Goal: Transaction & Acquisition: Subscribe to service/newsletter

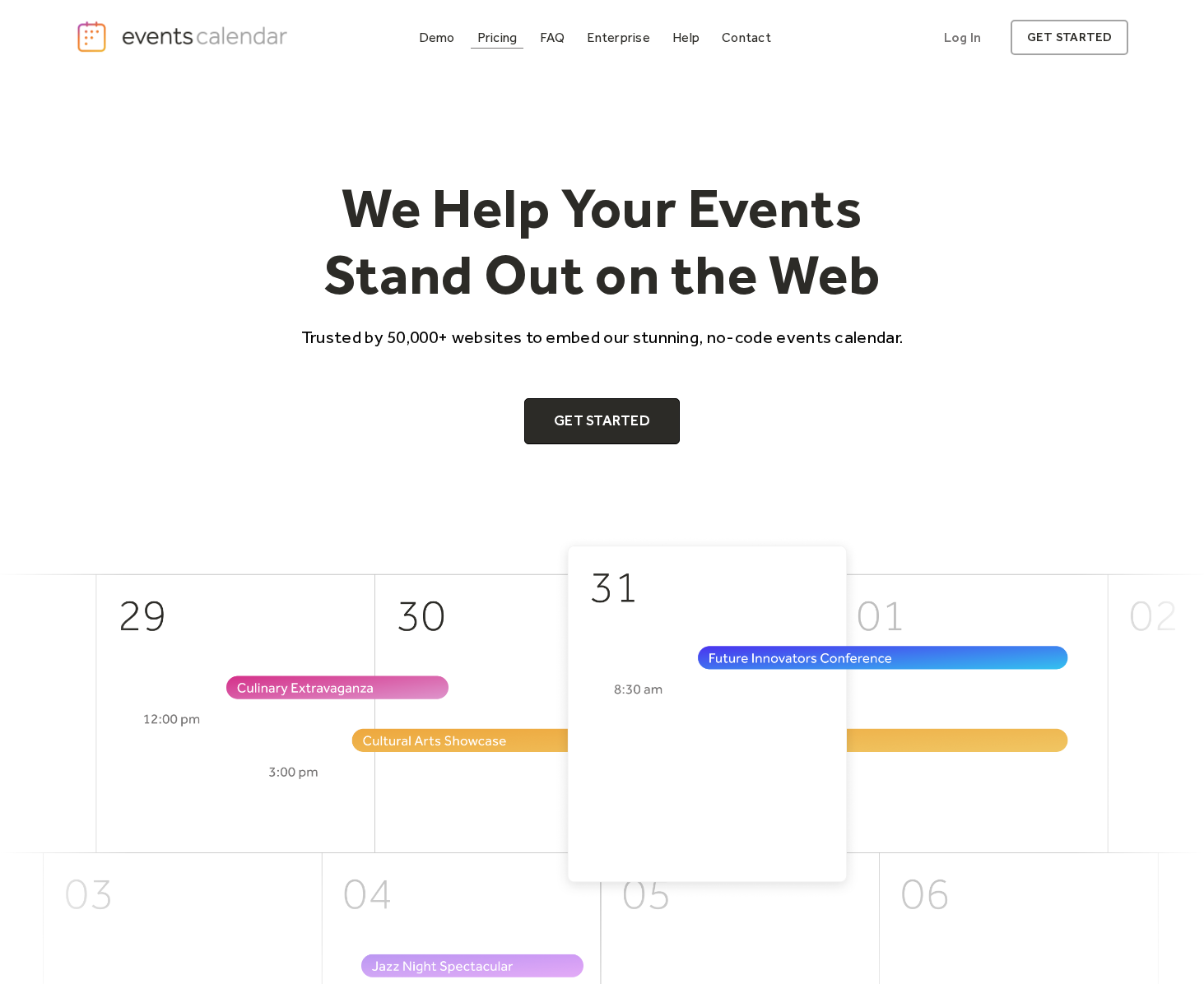
click at [515, 39] on div "Pricing" at bounding box center [498, 38] width 40 height 9
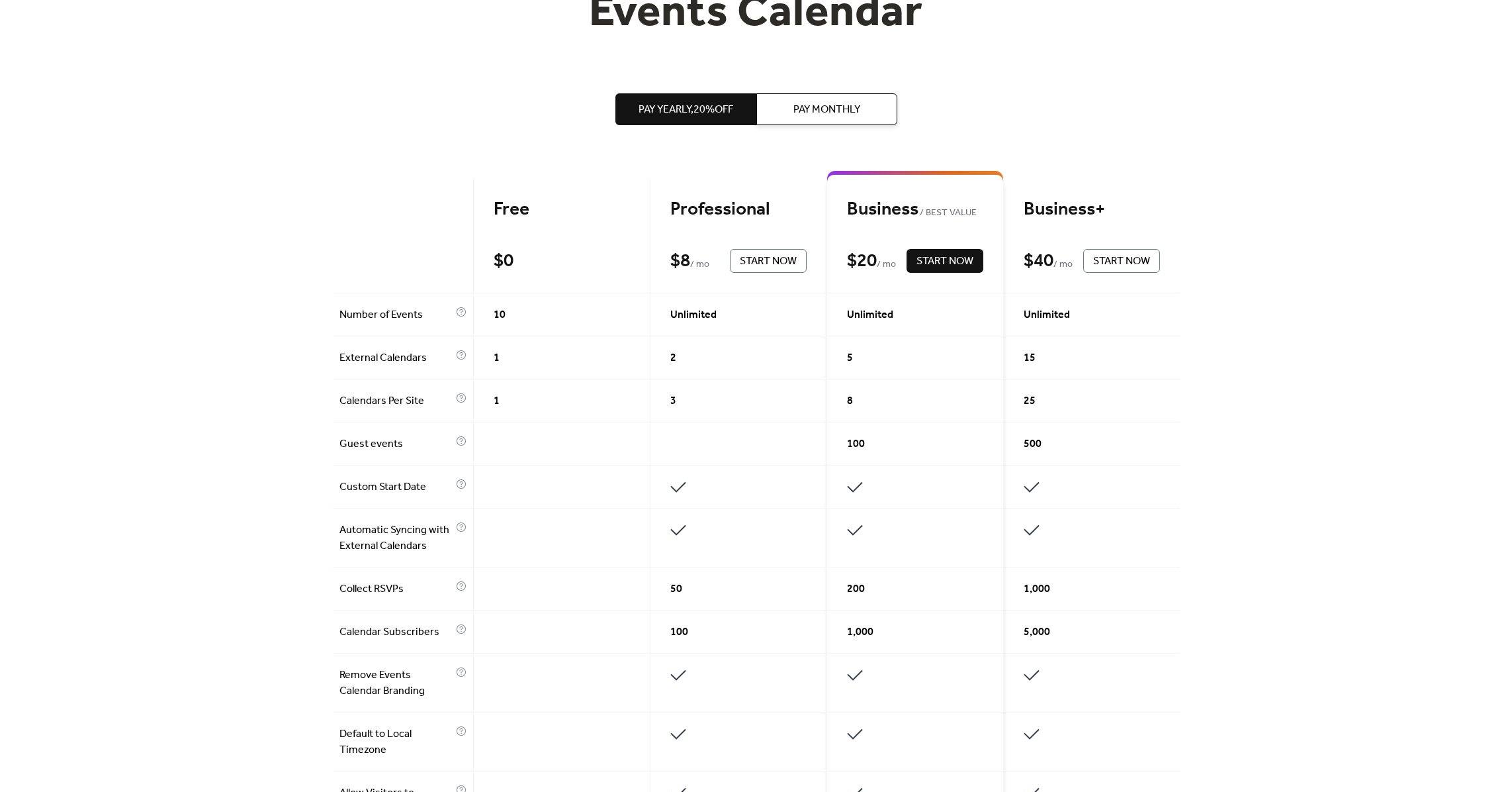
scroll to position [206, 0]
click at [814, 125] on button "Pay Monthly" at bounding box center [827, 110] width 141 height 32
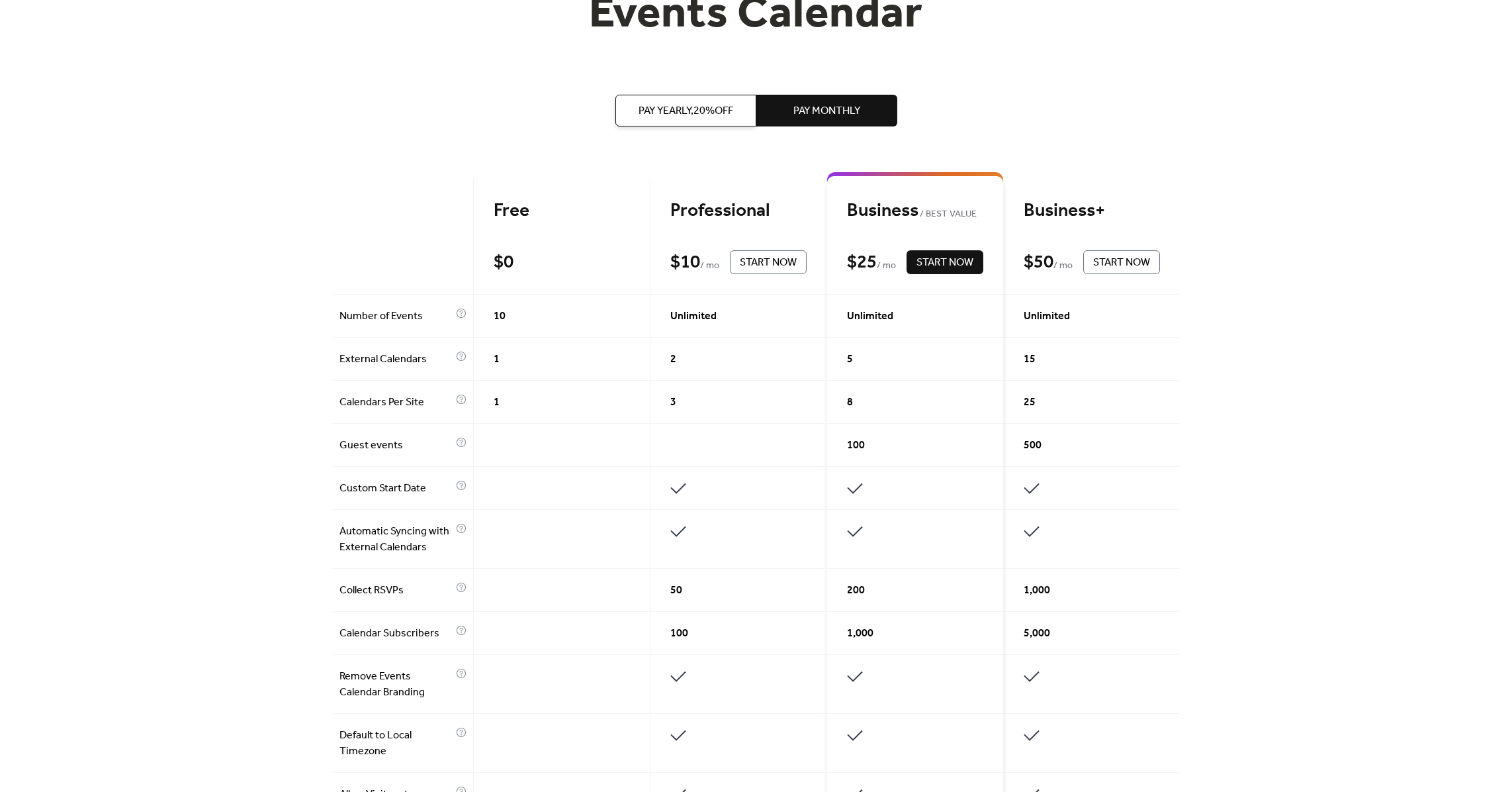
drag, startPoint x: 697, startPoint y: 112, endPoint x: 773, endPoint y: 101, distance: 76.8
click at [698, 112] on span "Pay Yearly, 20% off" at bounding box center [686, 111] width 94 height 16
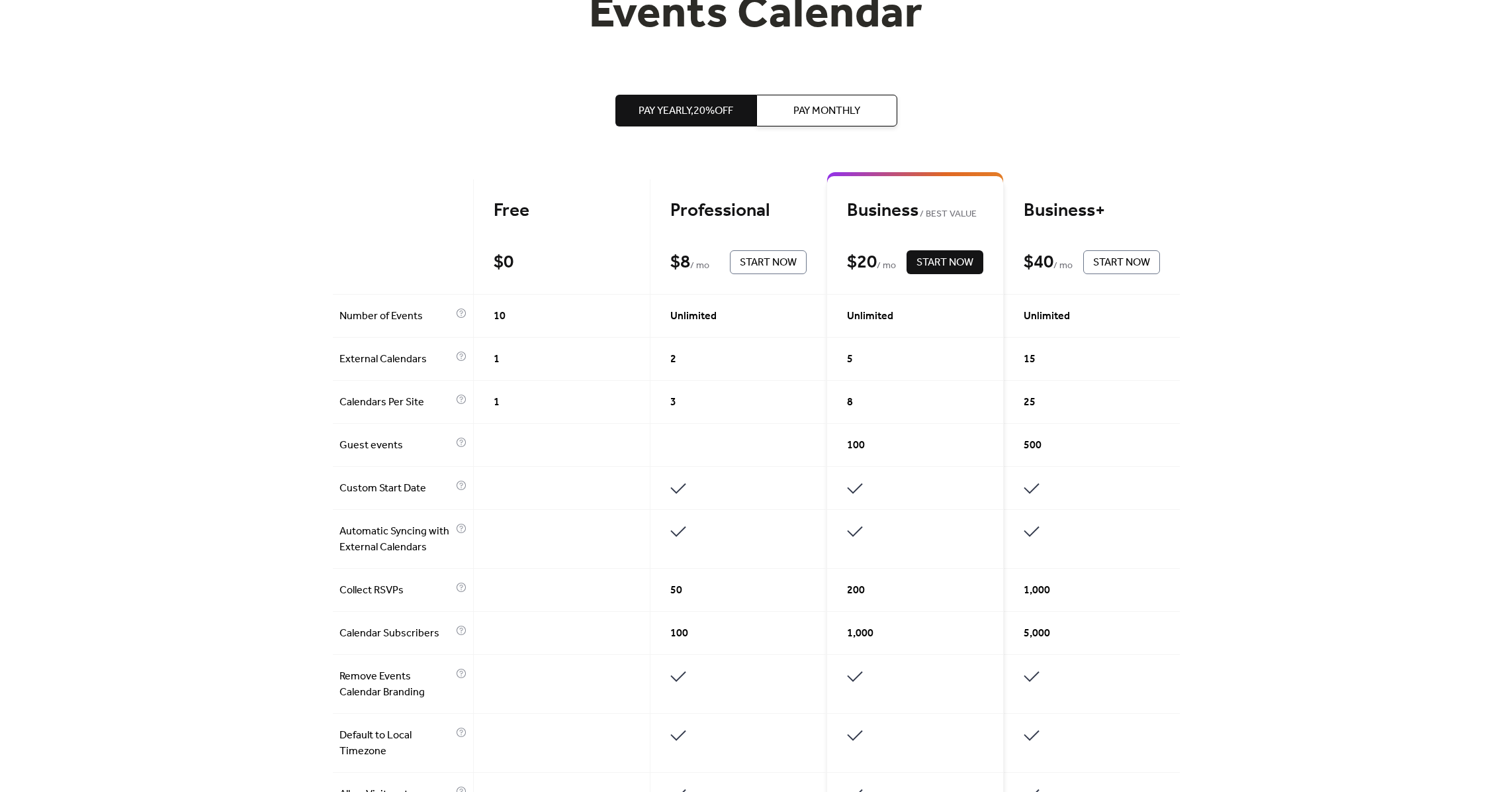
click at [806, 104] on span "Pay Monthly" at bounding box center [827, 111] width 67 height 16
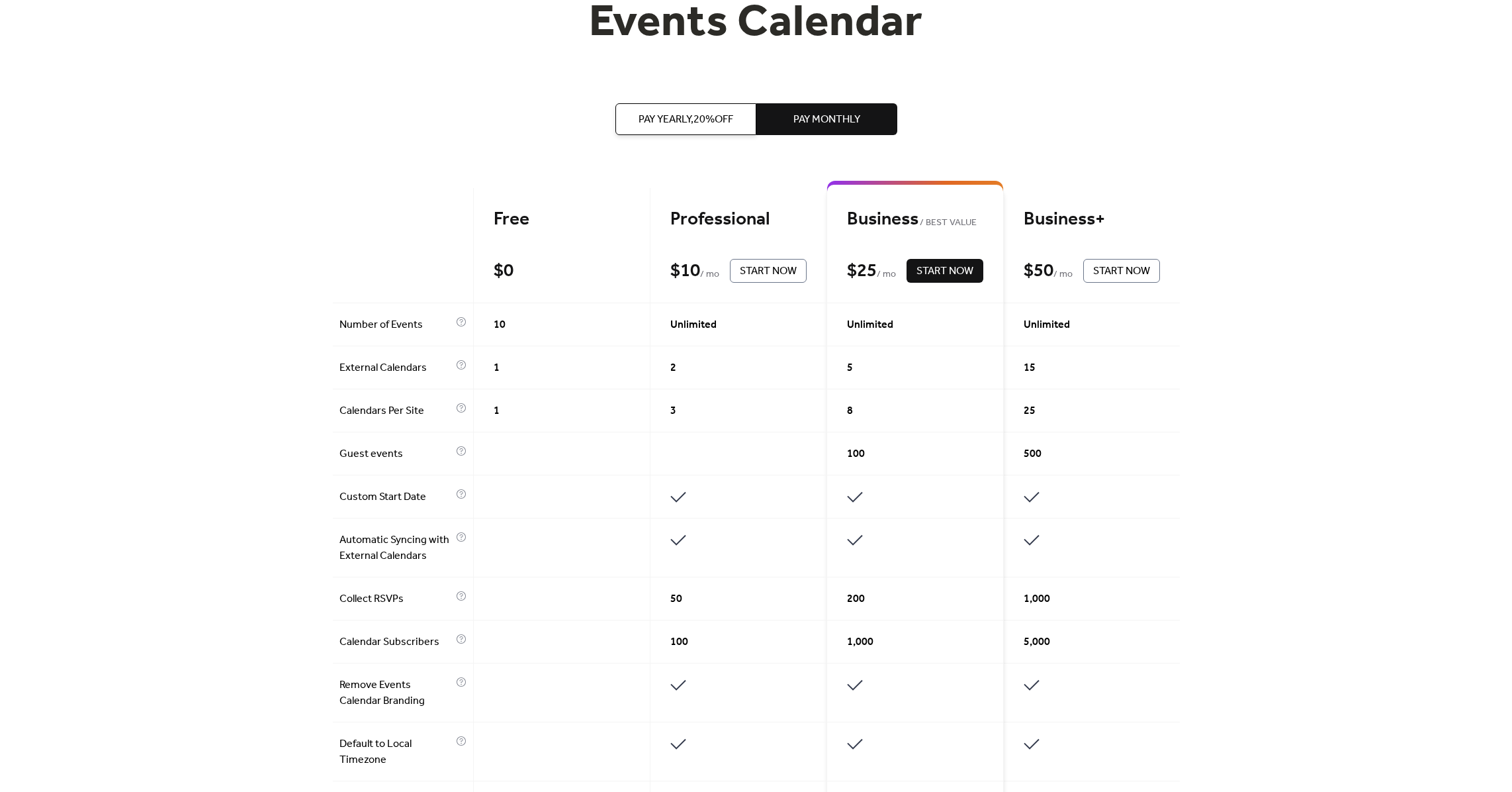
scroll to position [196, 0]
